Goal: Task Accomplishment & Management: Manage account settings

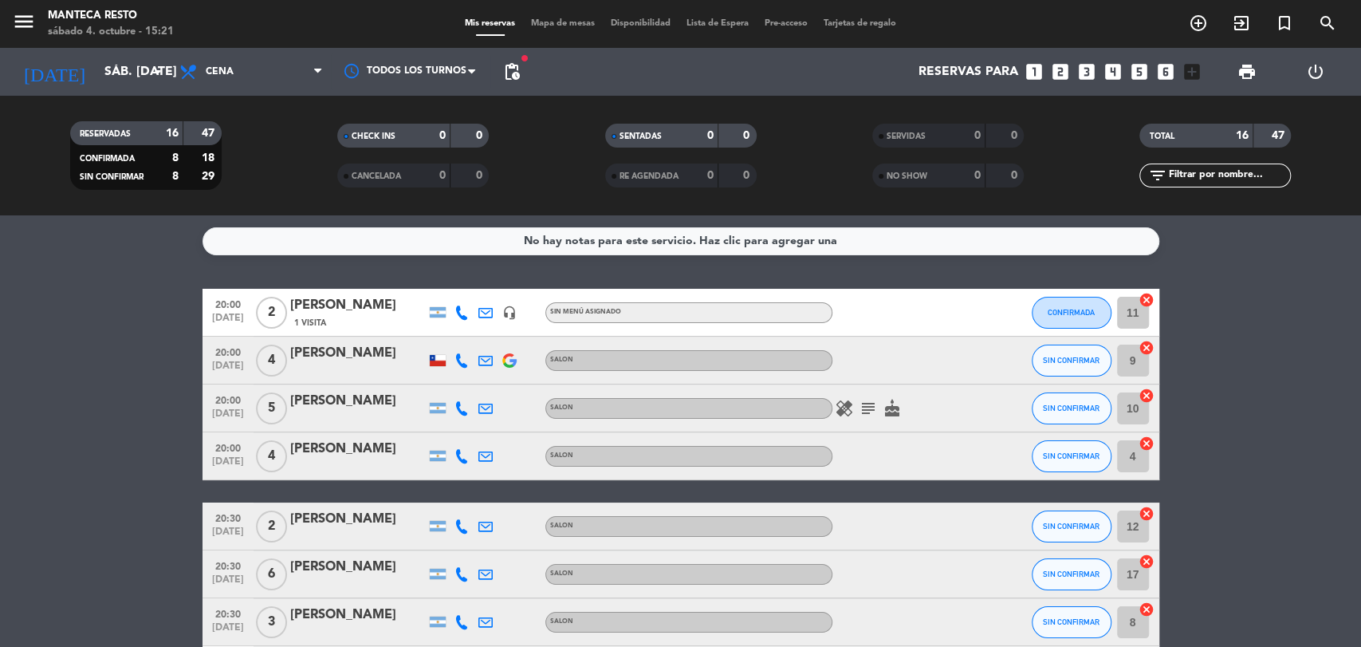
click at [572, 22] on span "Mapa de mesas" at bounding box center [563, 23] width 80 height 9
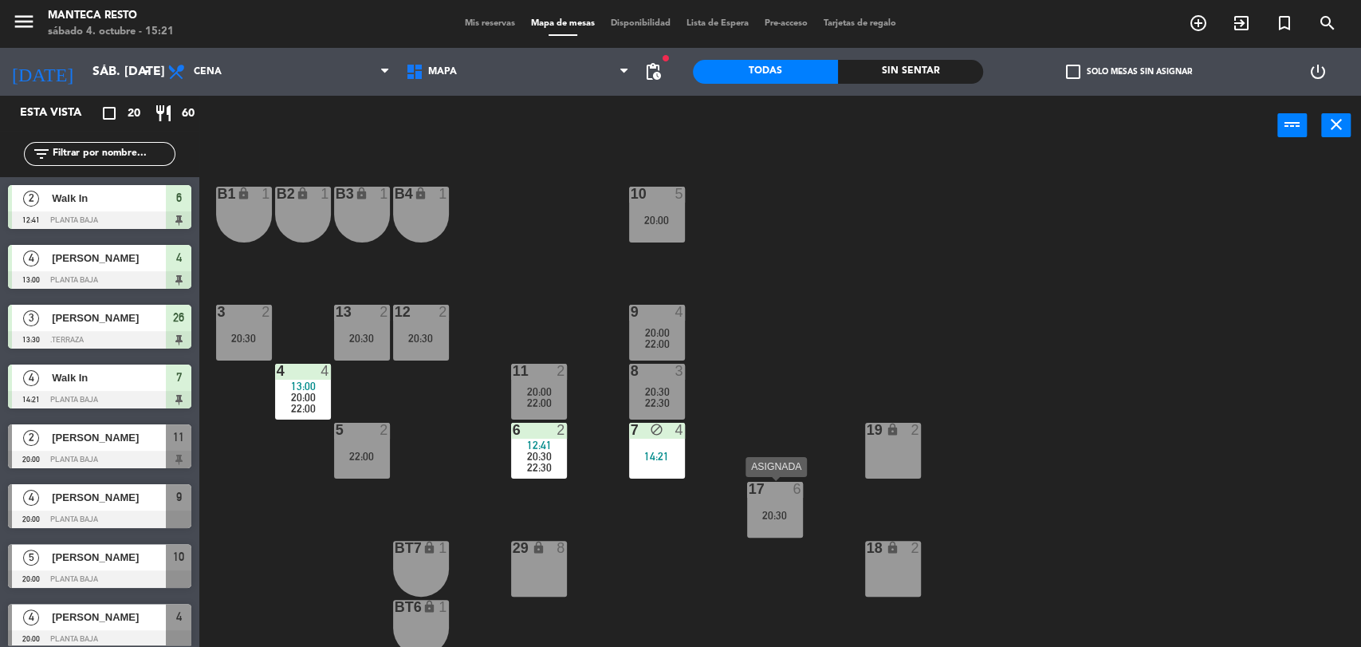
click at [793, 502] on div "17 6 20:30" at bounding box center [775, 510] width 56 height 56
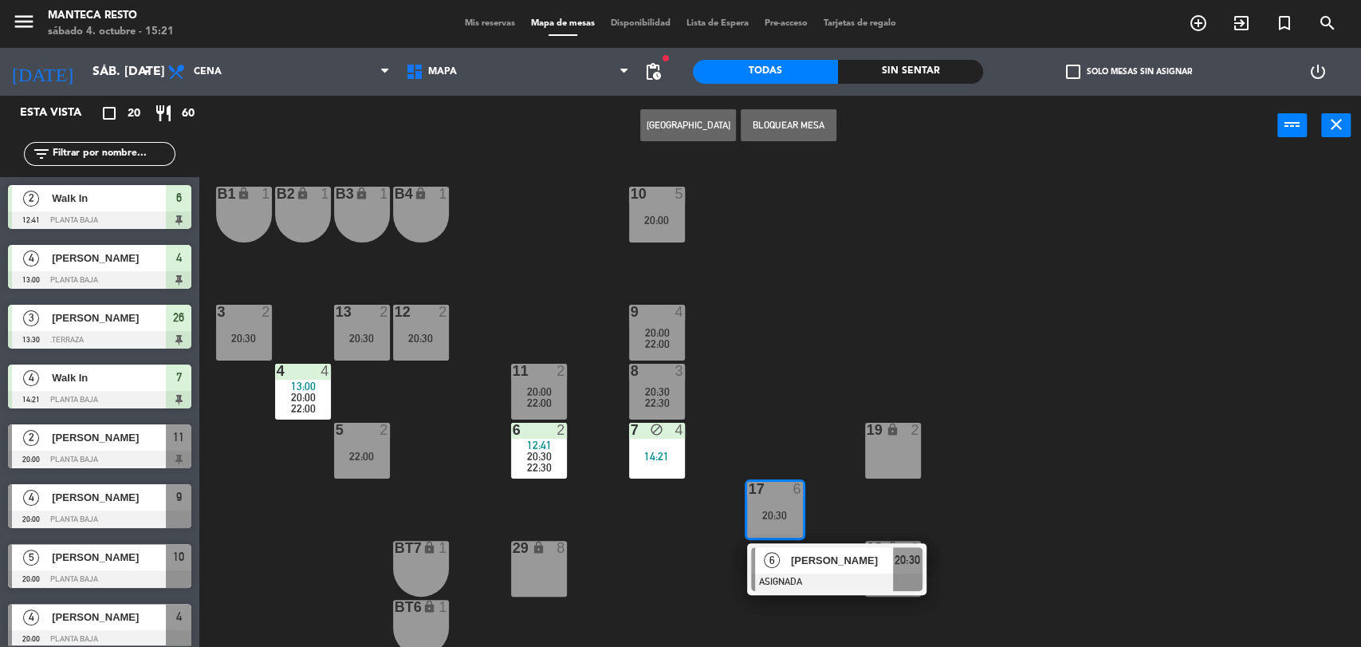
click at [795, 132] on button "Bloquear Mesa" at bounding box center [789, 125] width 96 height 32
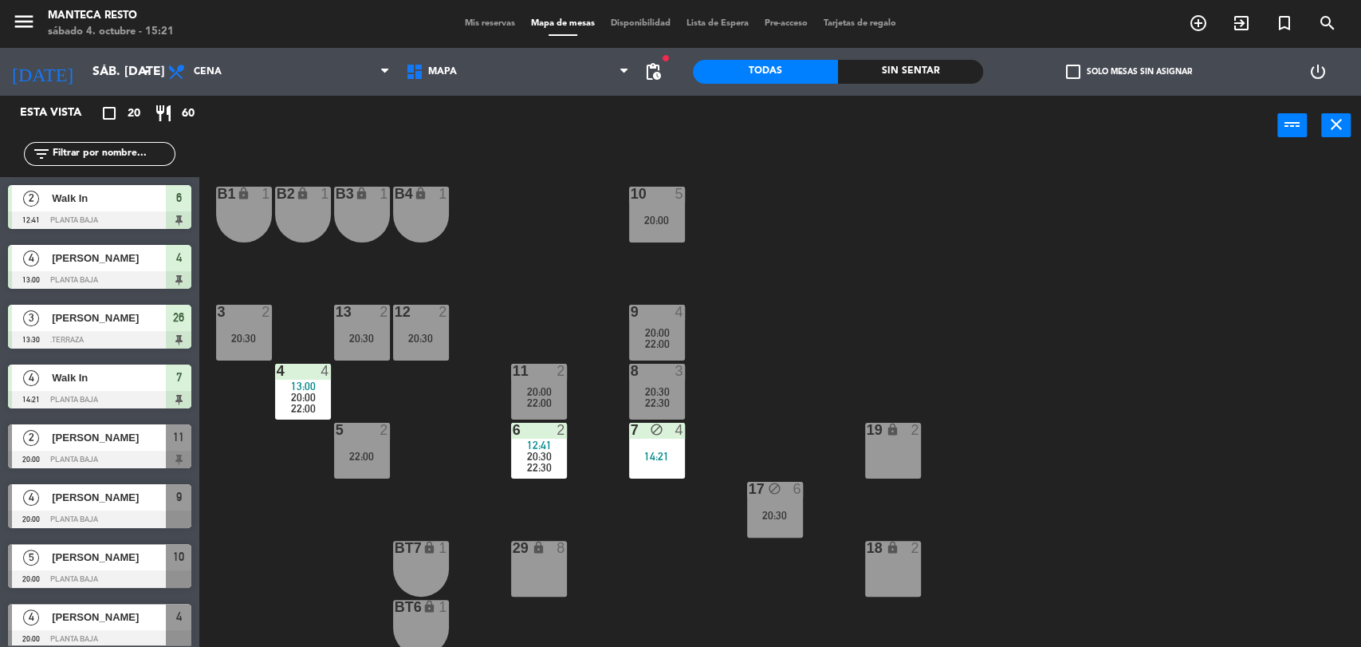
click at [482, 23] on span "Mis reservas" at bounding box center [490, 23] width 66 height 9
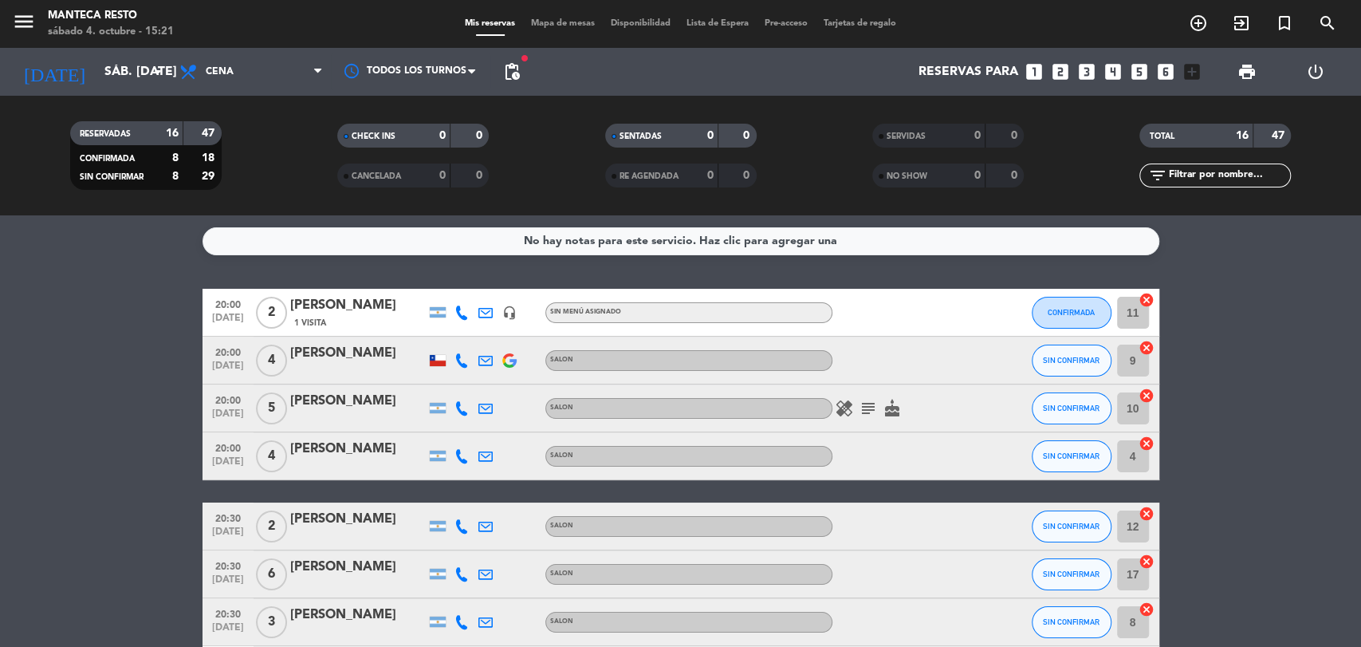
click at [463, 306] on icon at bounding box center [462, 312] width 14 height 14
click at [447, 278] on span "Copiar" at bounding box center [449, 286] width 33 height 17
click at [459, 355] on icon at bounding box center [462, 360] width 14 height 14
click at [450, 335] on span "Copiar" at bounding box center [447, 333] width 33 height 17
click at [474, 364] on div at bounding box center [486, 360] width 24 height 47
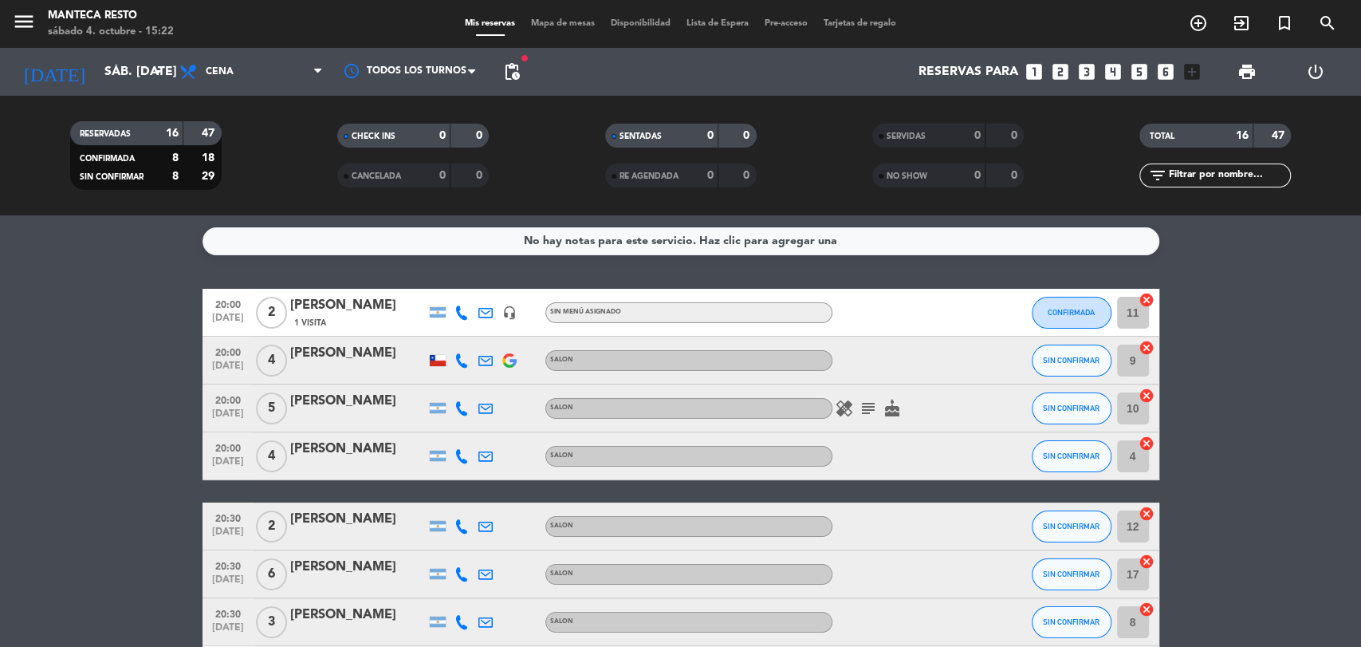
click at [479, 363] on icon at bounding box center [486, 360] width 14 height 14
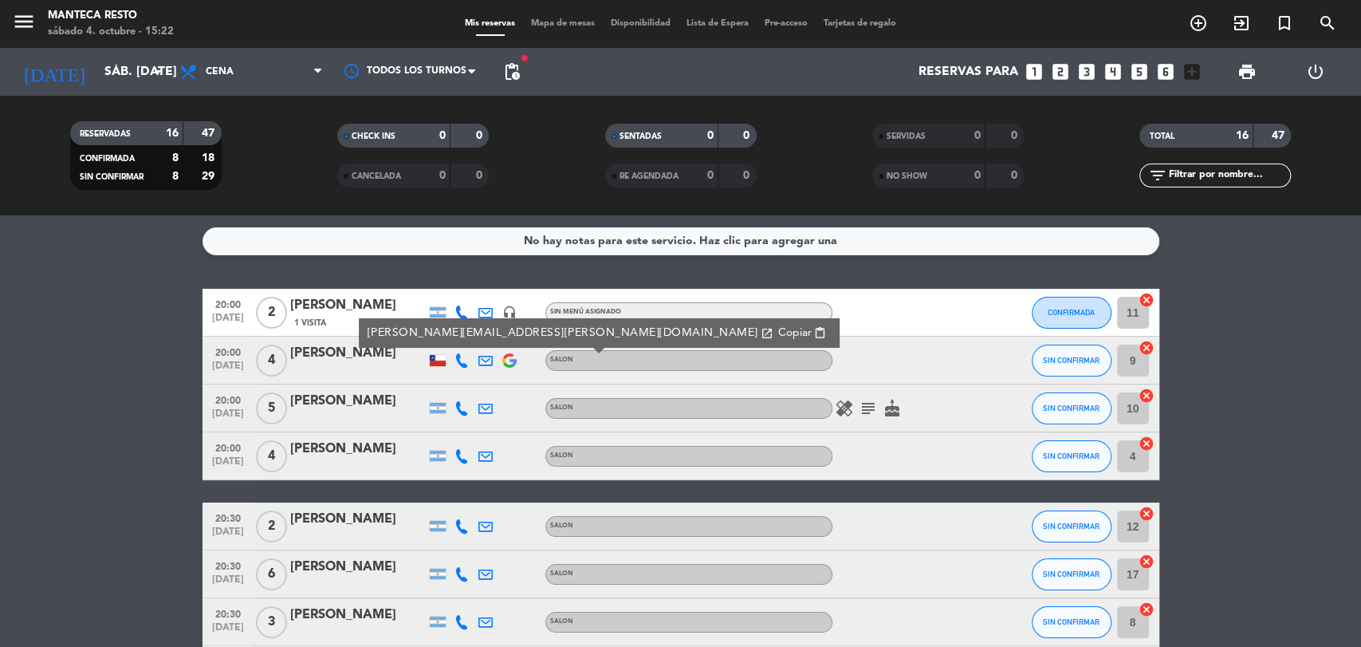
click at [773, 324] on button "Copiar content_paste" at bounding box center [802, 333] width 58 height 18
click at [467, 408] on icon at bounding box center [462, 408] width 14 height 14
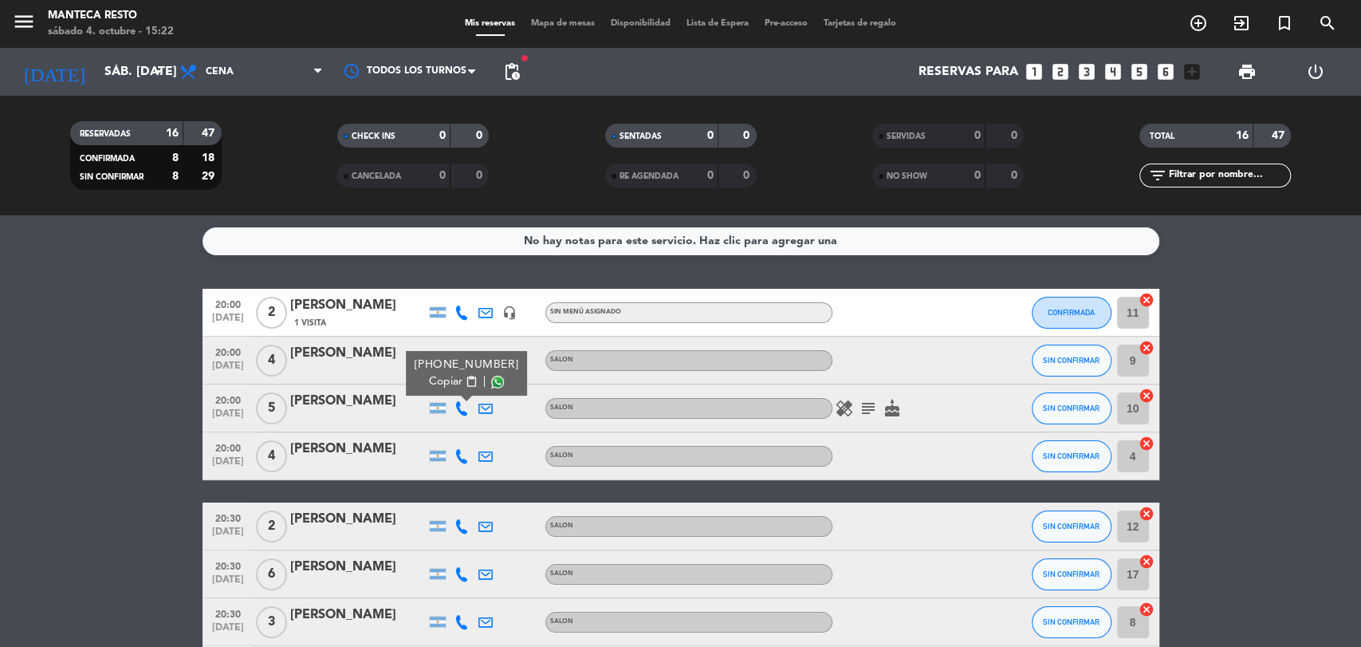
click at [455, 380] on span "Copiar" at bounding box center [445, 381] width 33 height 17
click at [854, 411] on span "healing" at bounding box center [845, 408] width 24 height 19
click at [849, 411] on icon "healing" at bounding box center [844, 408] width 19 height 19
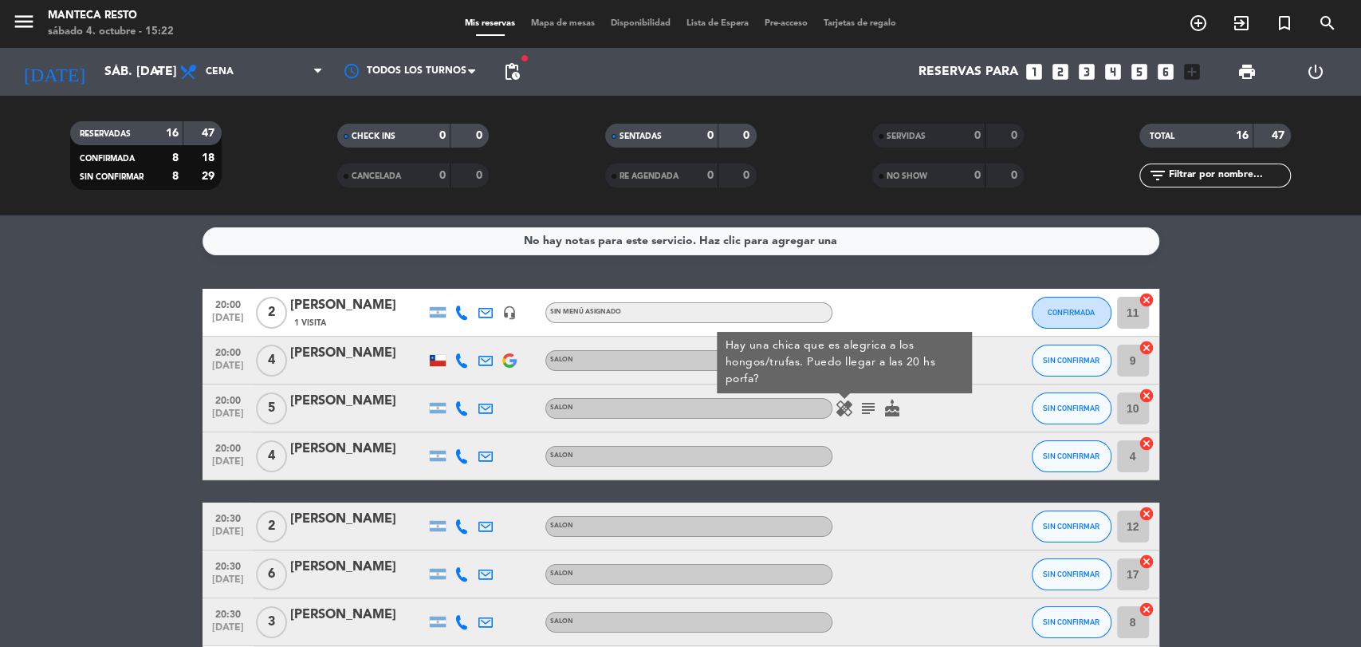
click at [868, 410] on icon "subject" at bounding box center [868, 408] width 19 height 19
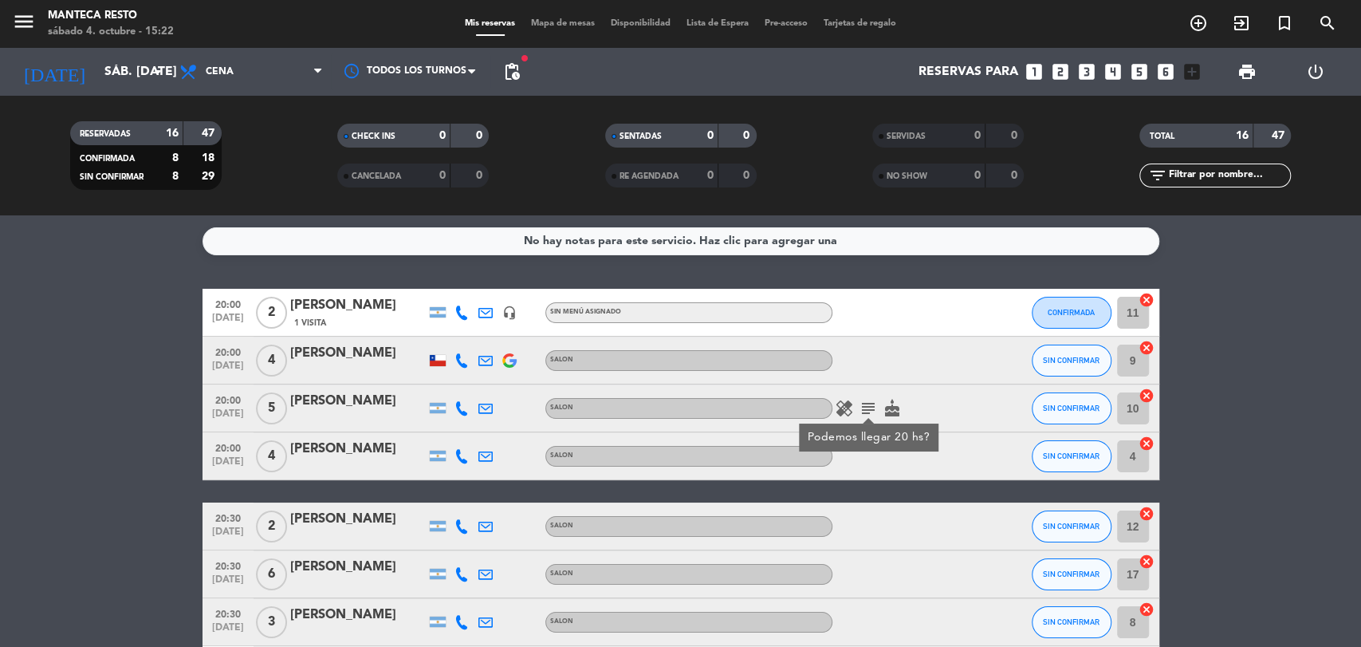
click at [470, 458] on div at bounding box center [462, 455] width 24 height 47
click at [459, 457] on icon at bounding box center [462, 456] width 14 height 14
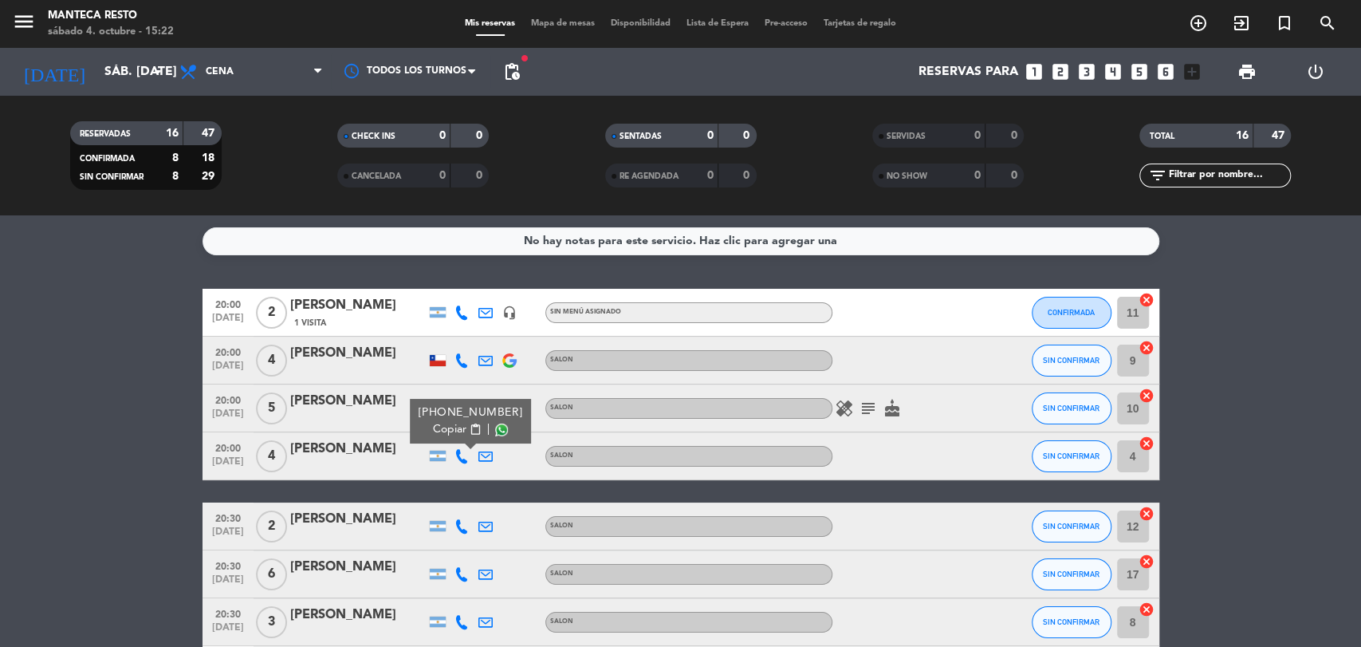
click at [454, 426] on span "Copiar" at bounding box center [449, 429] width 33 height 17
click at [466, 527] on icon at bounding box center [462, 526] width 14 height 14
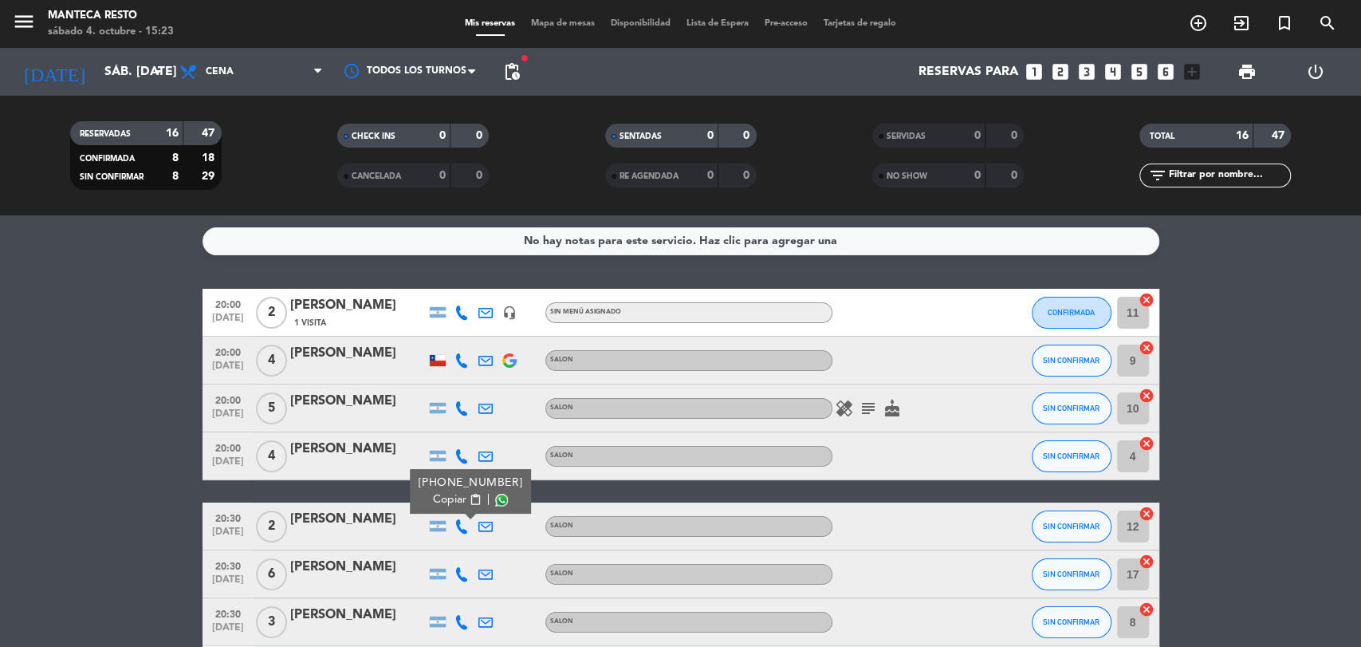
click at [452, 502] on span "Copiar" at bounding box center [449, 499] width 33 height 17
click at [453, 568] on div at bounding box center [462, 573] width 24 height 47
click at [460, 574] on icon at bounding box center [462, 574] width 14 height 14
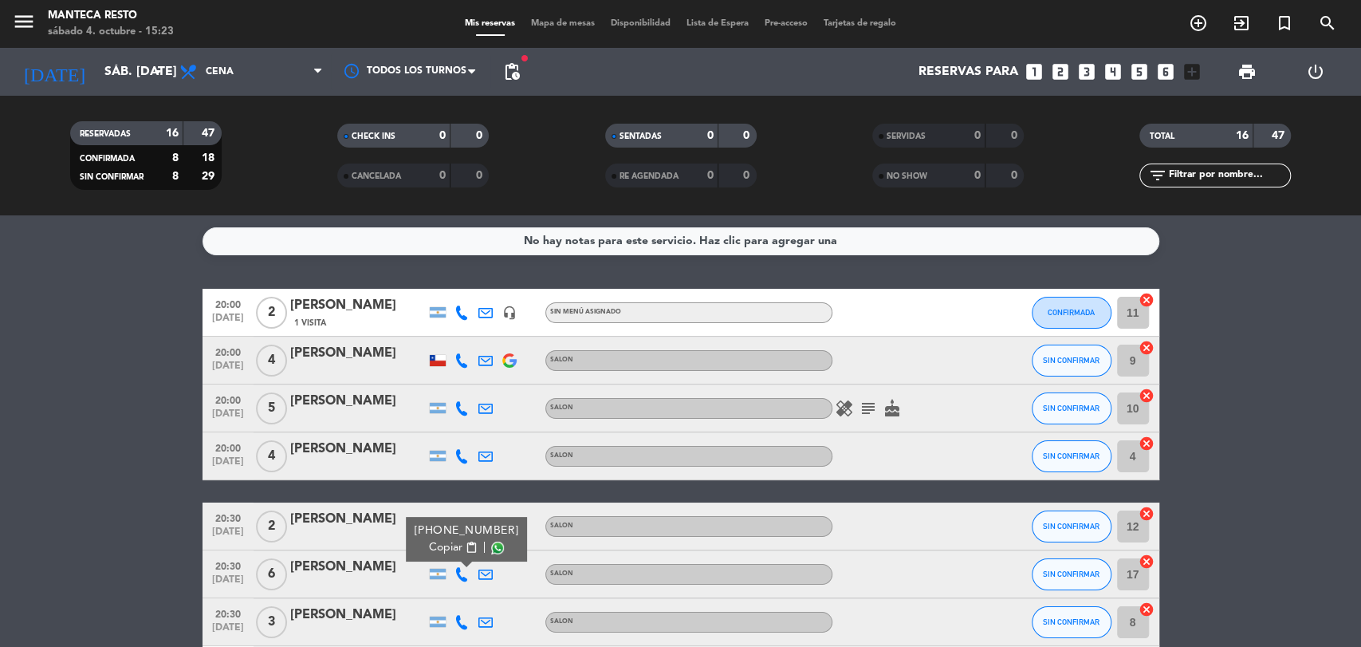
click at [451, 551] on span "Copiar" at bounding box center [445, 547] width 33 height 17
click at [457, 621] on icon at bounding box center [462, 622] width 14 height 14
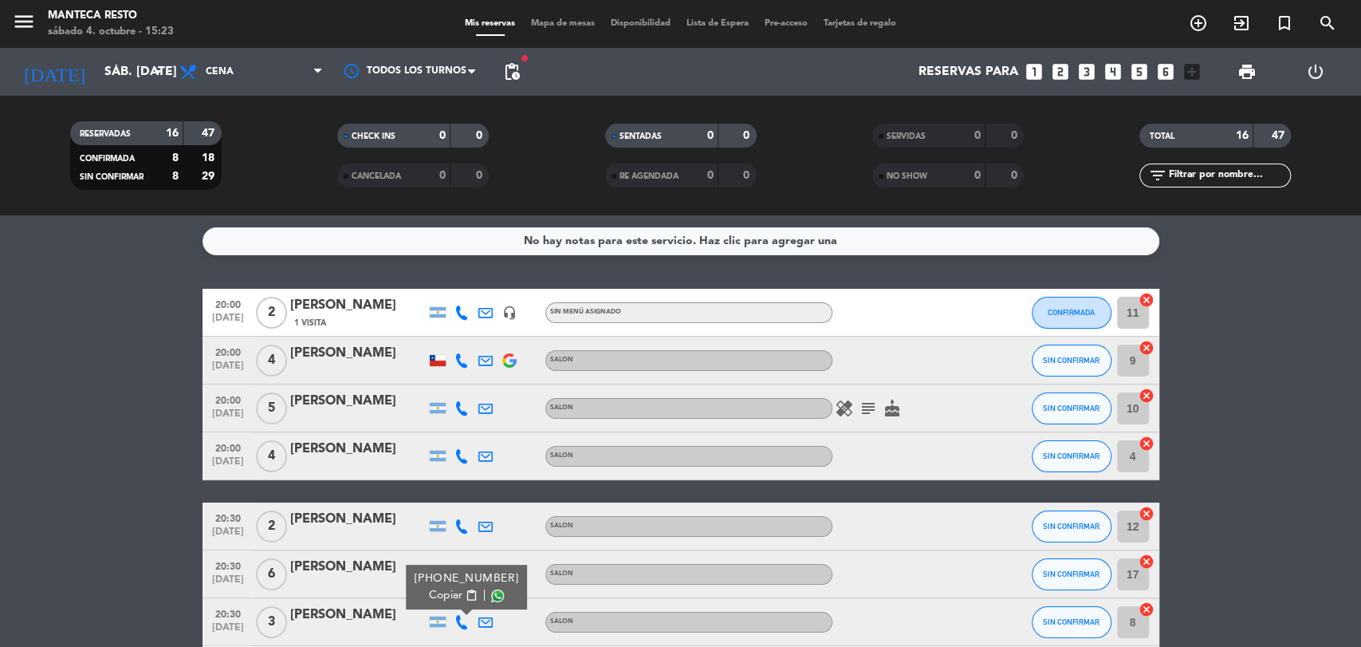
click at [450, 601] on span "Copiar" at bounding box center [445, 595] width 33 height 17
